Goal: Information Seeking & Learning: Learn about a topic

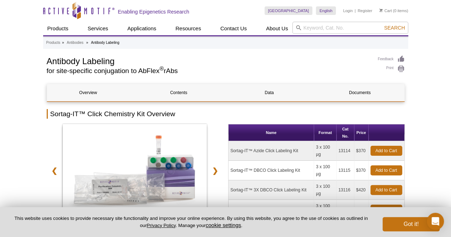
select select "[GEOGRAPHIC_DATA]"
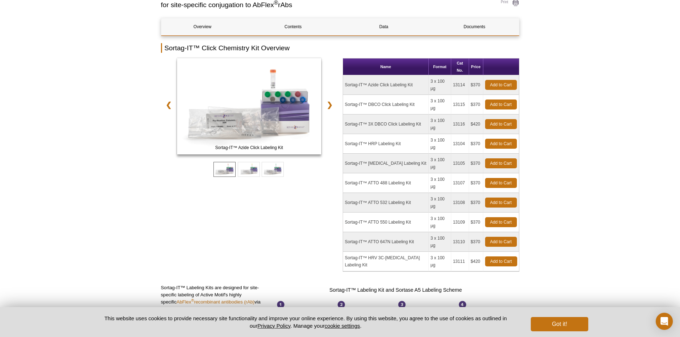
scroll to position [67, 0]
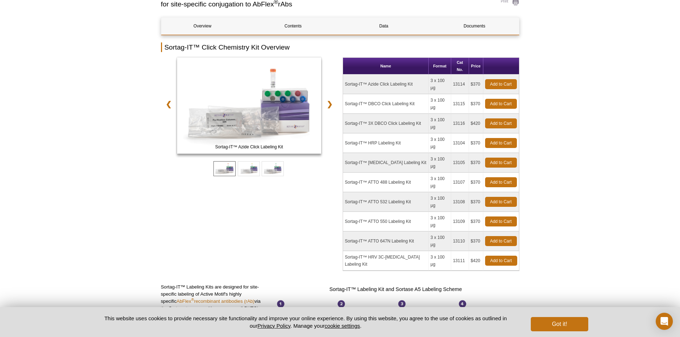
click at [179, 47] on h2 "Sortag-IT™ Click Chemistry Kit Overview" at bounding box center [340, 47] width 358 height 10
drag, startPoint x: 165, startPoint y: 45, endPoint x: 260, endPoint y: 45, distance: 94.6
click at [260, 45] on h2 "Sortag-IT™ Click Chemistry Kit Overview" at bounding box center [340, 47] width 358 height 10
copy h2 "Sortag-IT™ Click Chemistry Kit"
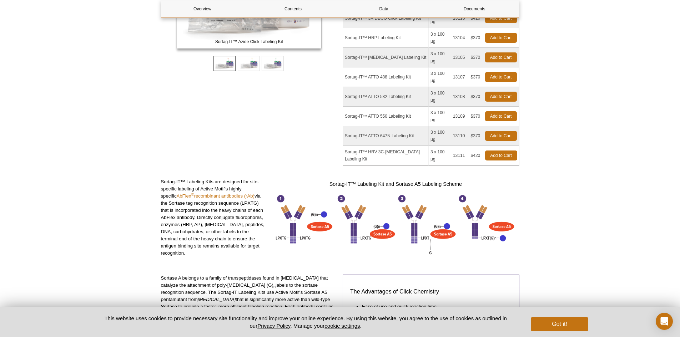
scroll to position [197, 0]
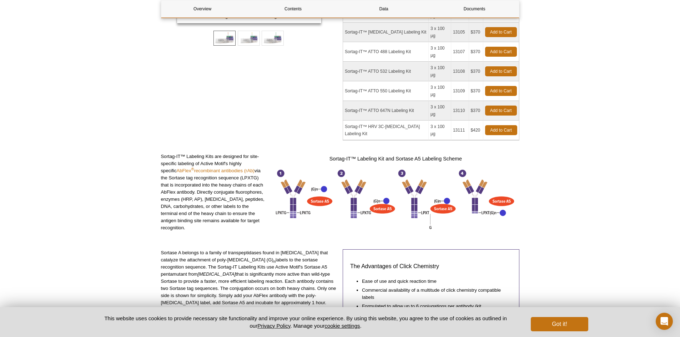
click at [313, 237] on p "Sortase A belongs to a family of transpeptidases found in Gram-positive bacteri…" at bounding box center [249, 288] width 177 height 79
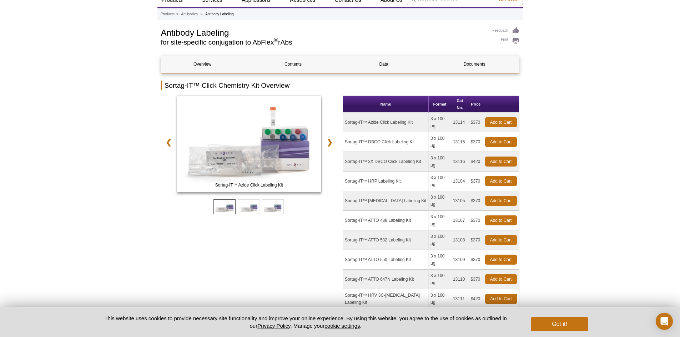
scroll to position [0, 0]
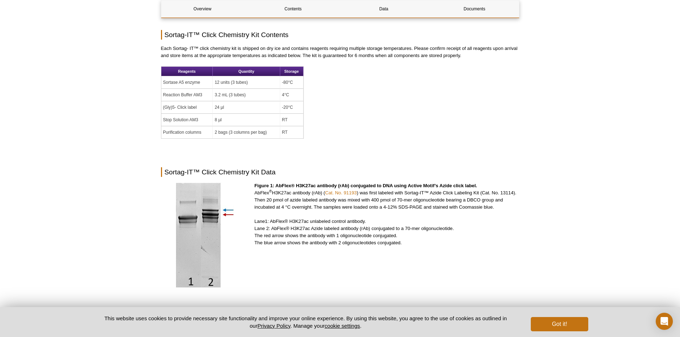
scroll to position [989, 0]
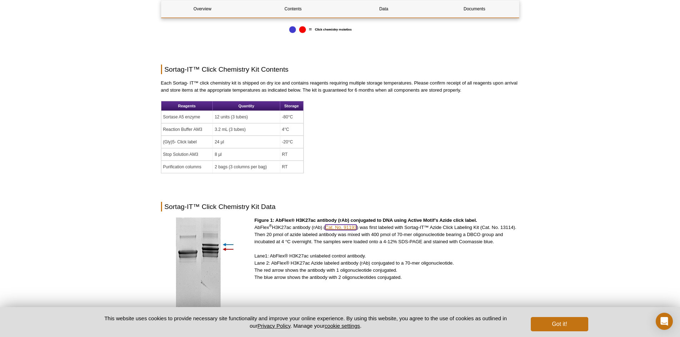
click at [333, 225] on link "Cat. No. 91193" at bounding box center [341, 227] width 32 height 5
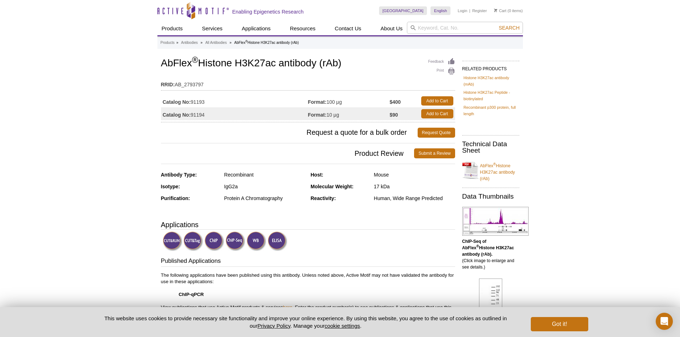
drag, startPoint x: 162, startPoint y: 62, endPoint x: 360, endPoint y: 58, distance: 198.4
click at [360, 58] on h1 "AbFlex ® Histone H3K27ac antibody (rAb)" at bounding box center [308, 64] width 294 height 12
copy h1 "AbFlex ® Histone H3K27ac antibody (rAb)"
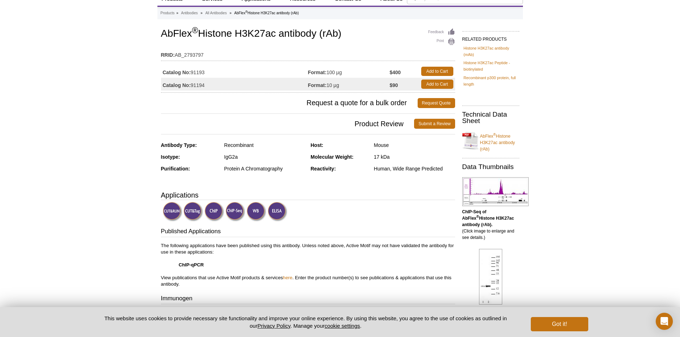
scroll to position [30, 0]
click at [502, 142] on link "AbFlex ® Histone H3K27ac antibody (rAb)" at bounding box center [490, 140] width 57 height 24
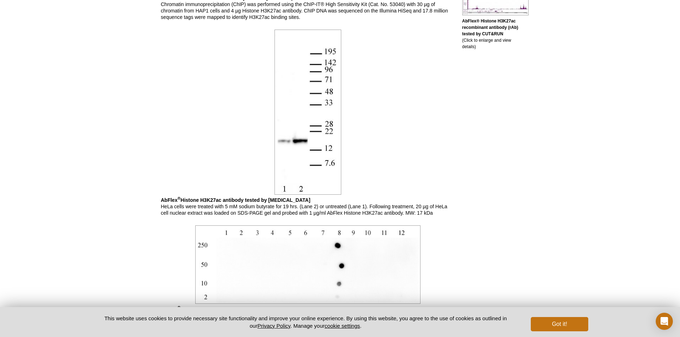
scroll to position [472, 0]
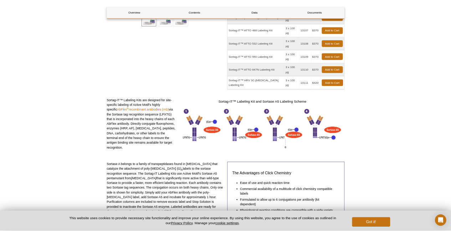
scroll to position [213, 0]
